Goal: Transaction & Acquisition: Download file/media

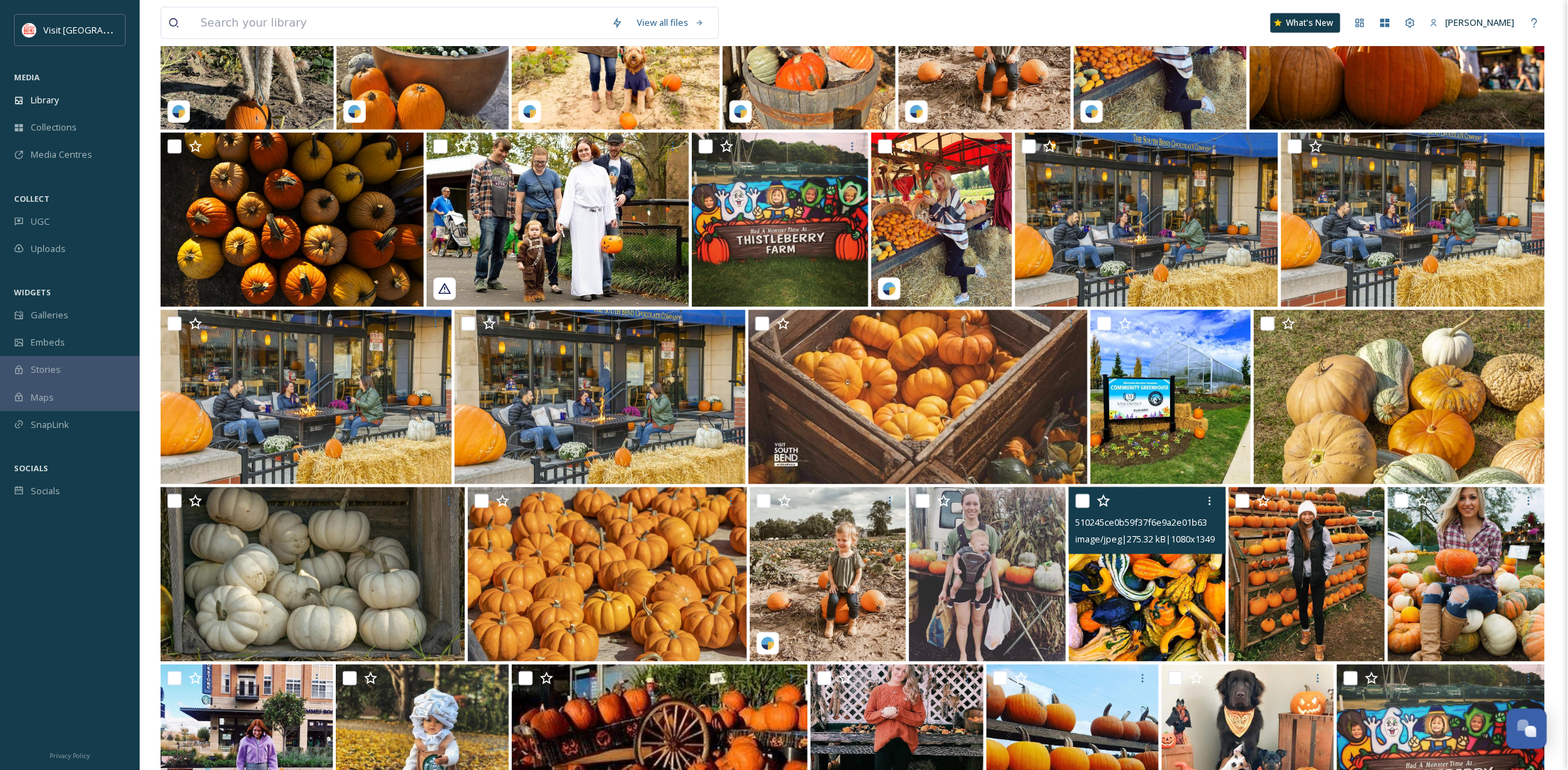
scroll to position [213, 0]
click at [78, 110] on div "Library" at bounding box center [70, 100] width 140 height 27
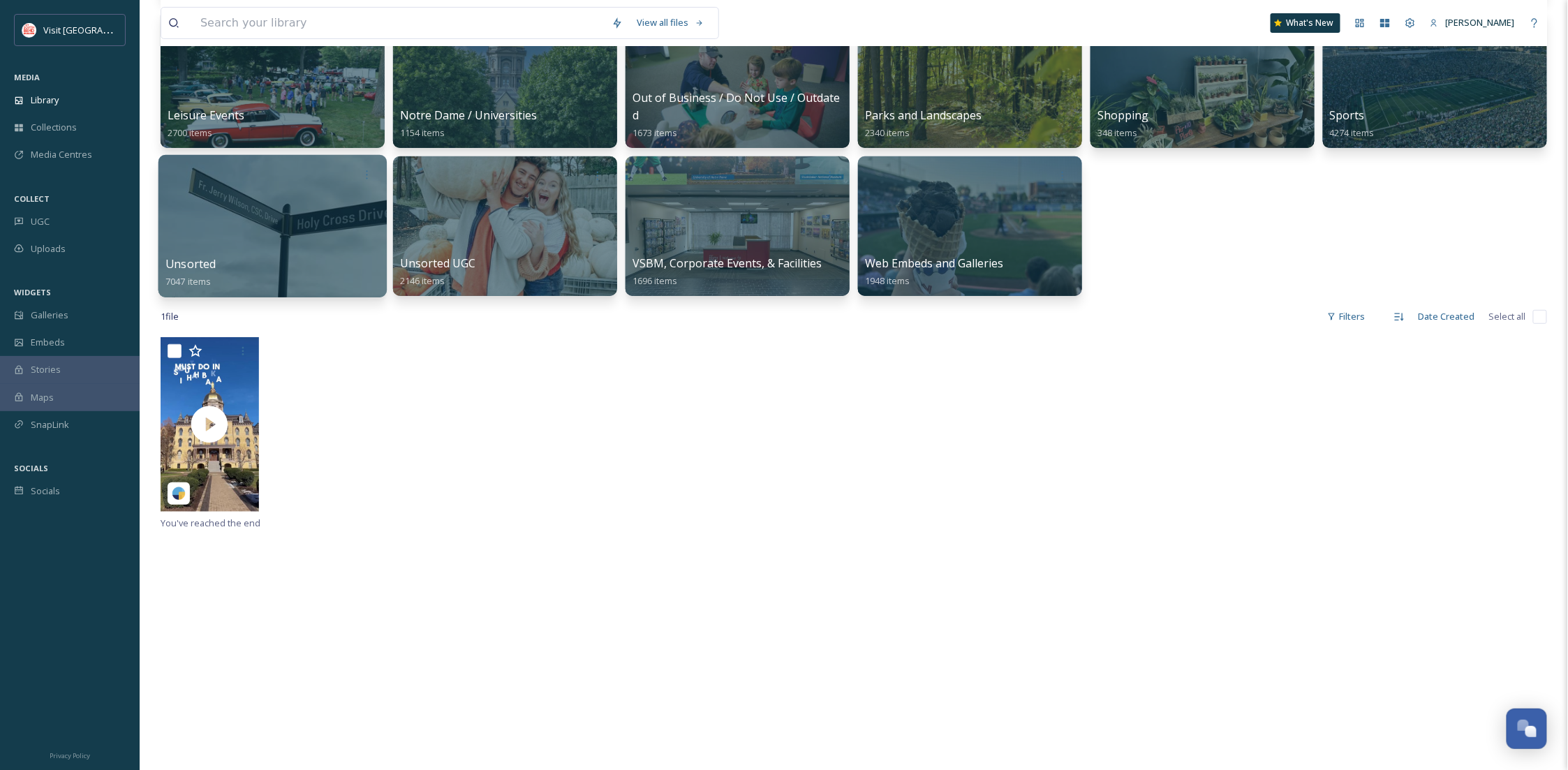
scroll to position [248, 0]
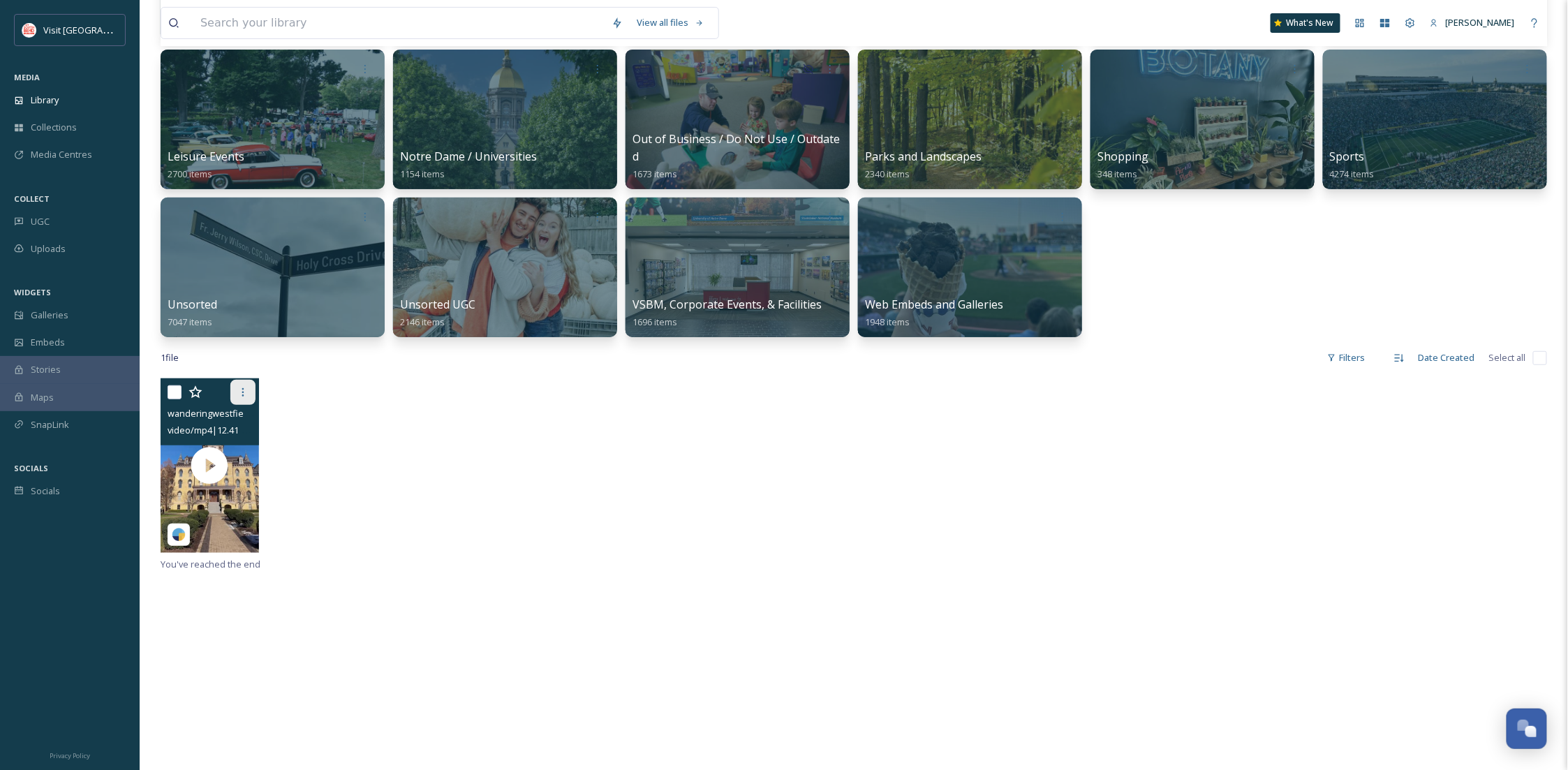
click at [242, 393] on icon at bounding box center [243, 392] width 12 height 12
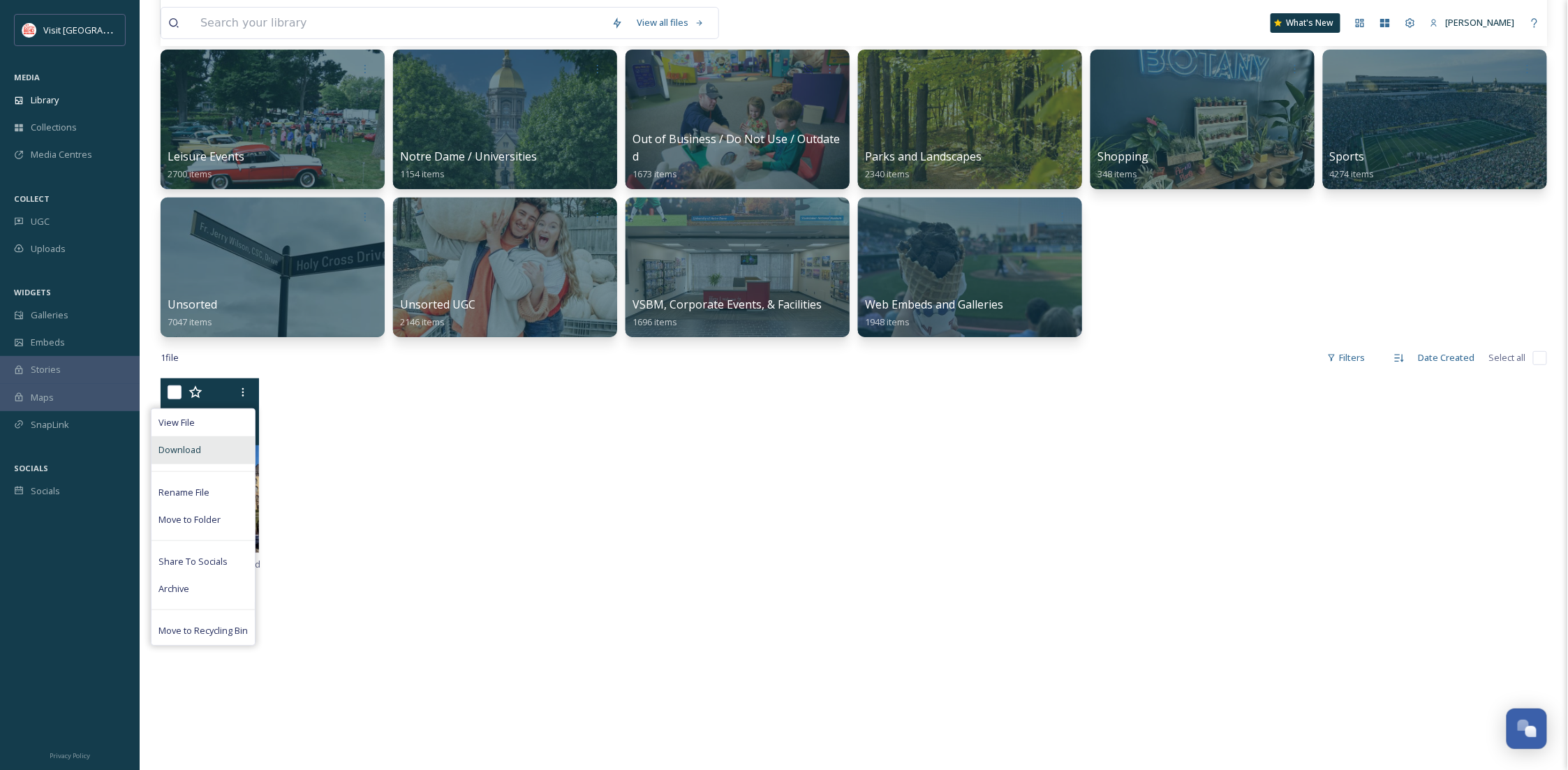
click at [206, 461] on div "Download" at bounding box center [203, 450] width 104 height 27
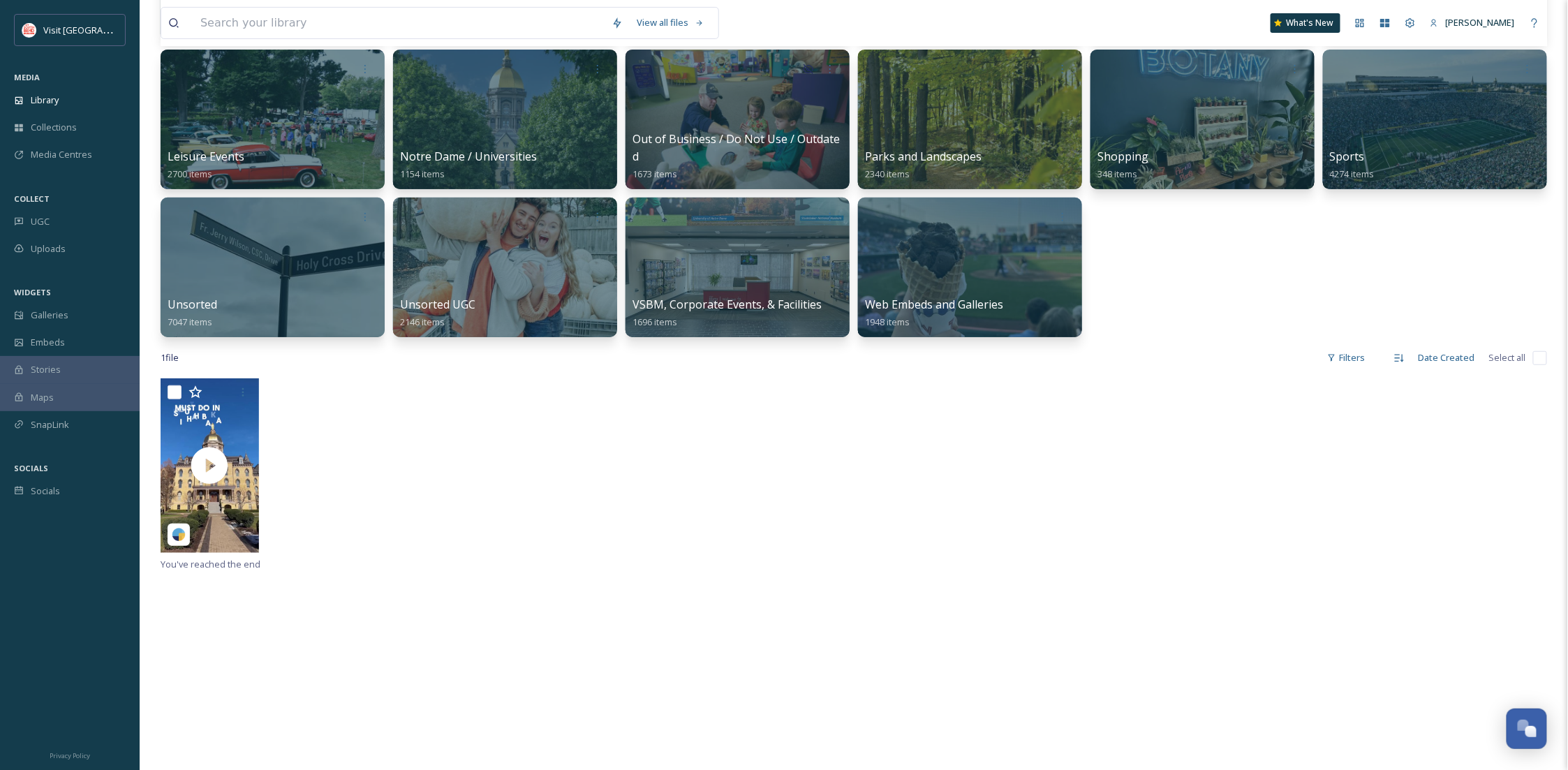
click at [1297, 514] on div at bounding box center [854, 466] width 1386 height 177
